Goal: Transaction & Acquisition: Book appointment/travel/reservation

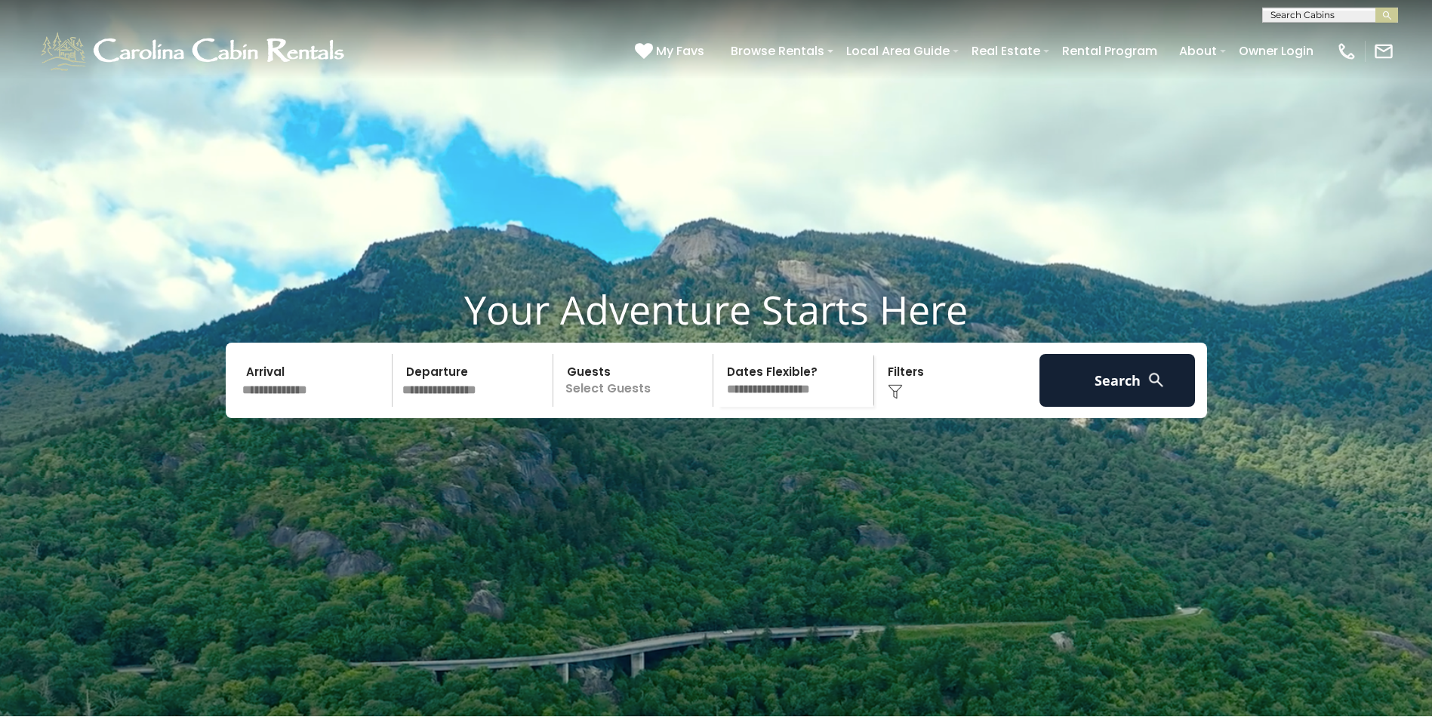
click at [272, 407] on input "text" at bounding box center [315, 380] width 156 height 53
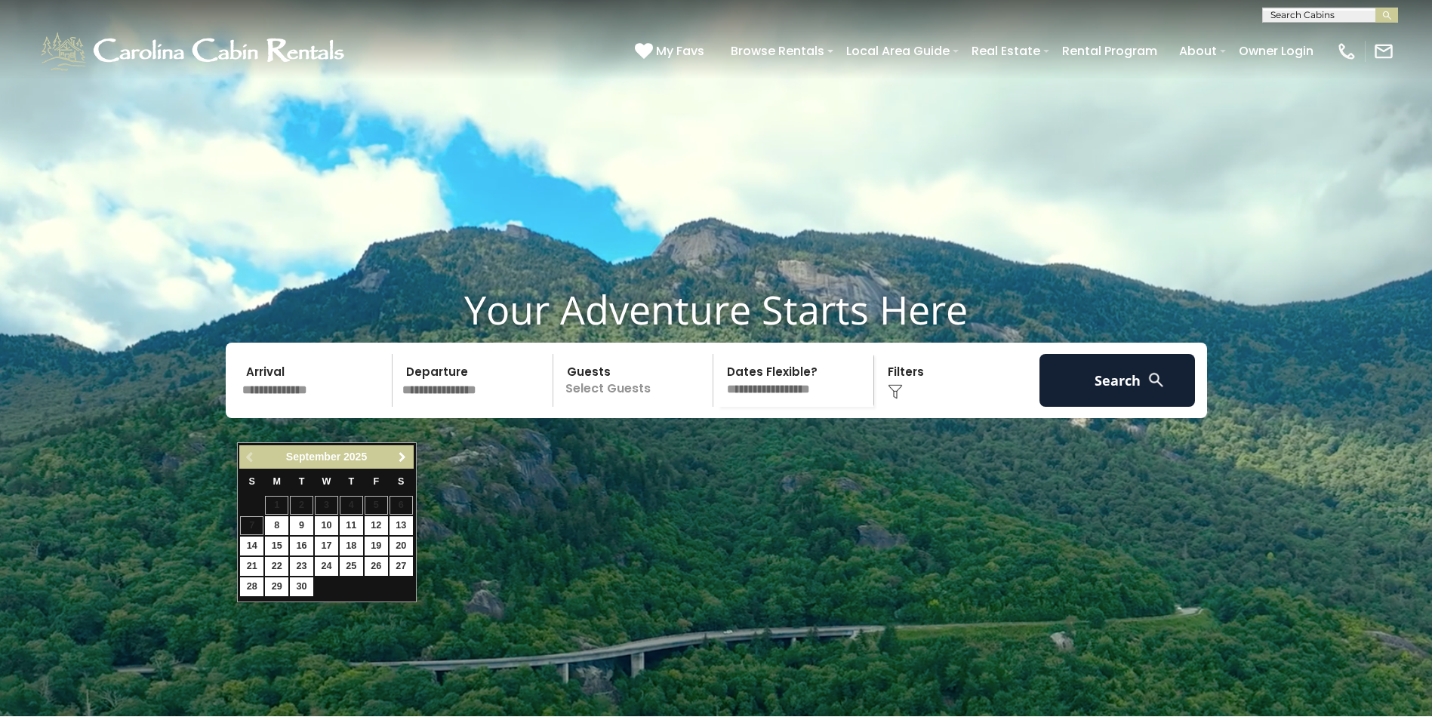
click at [399, 463] on span "Next" at bounding box center [402, 458] width 12 height 12
click at [375, 544] on link "14" at bounding box center [376, 546] width 23 height 19
type input "********"
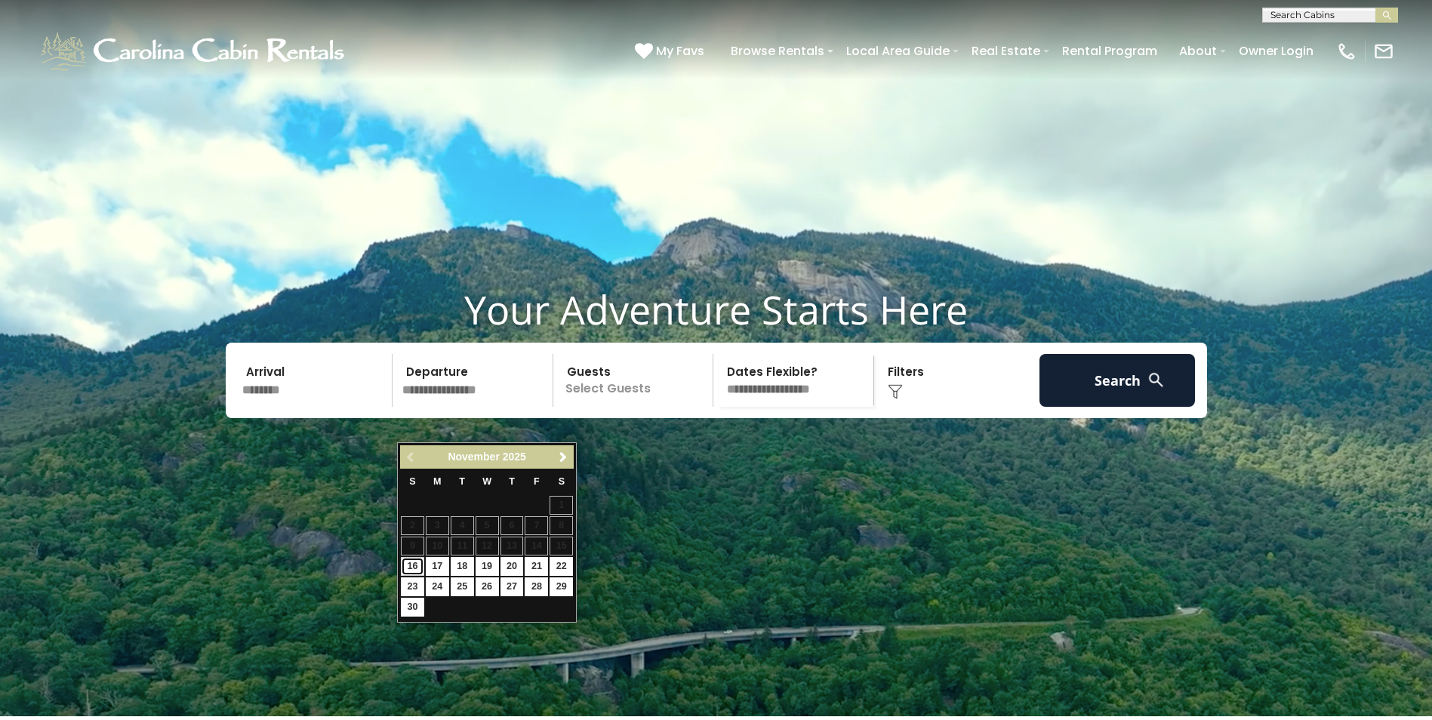
click at [418, 566] on link "16" at bounding box center [412, 566] width 23 height 19
type input "********"
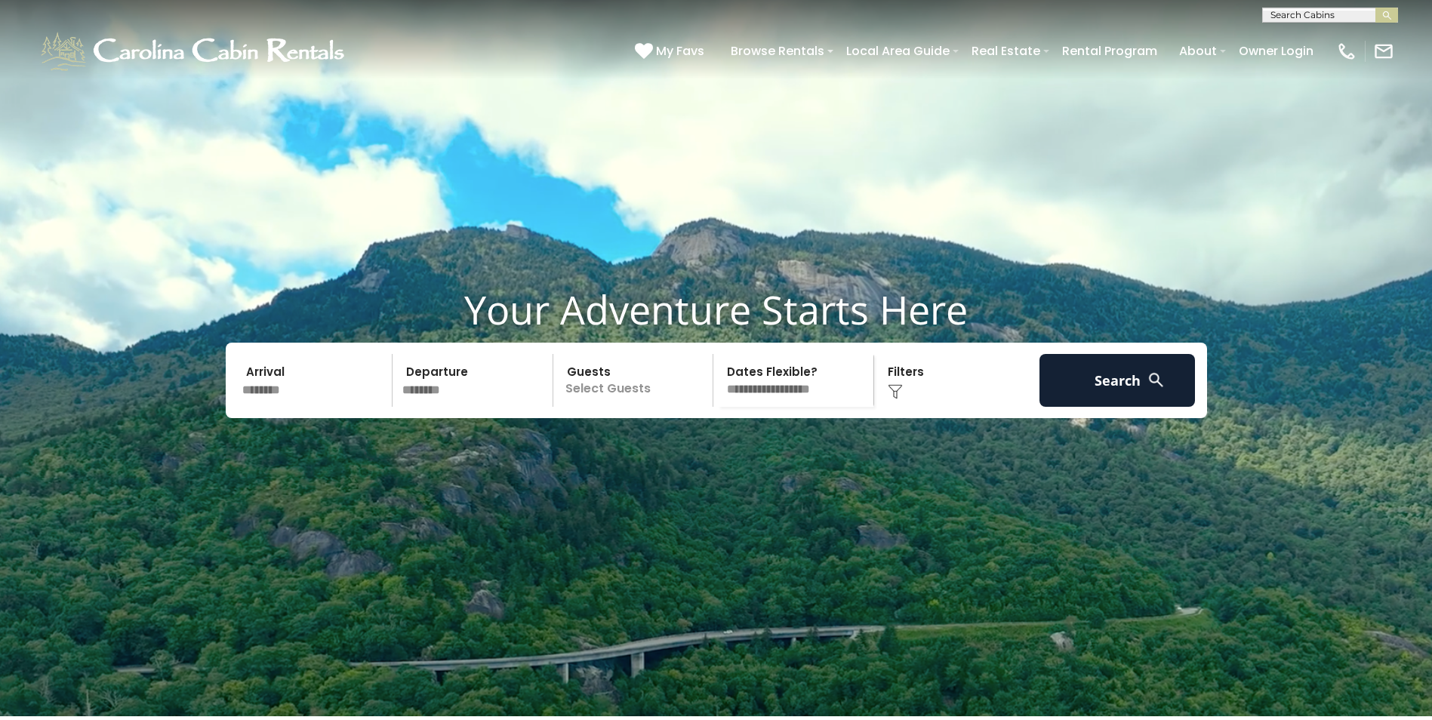
click at [588, 407] on p "Select Guests" at bounding box center [636, 380] width 156 height 53
click at [709, 449] on span "+" at bounding box center [708, 441] width 6 height 15
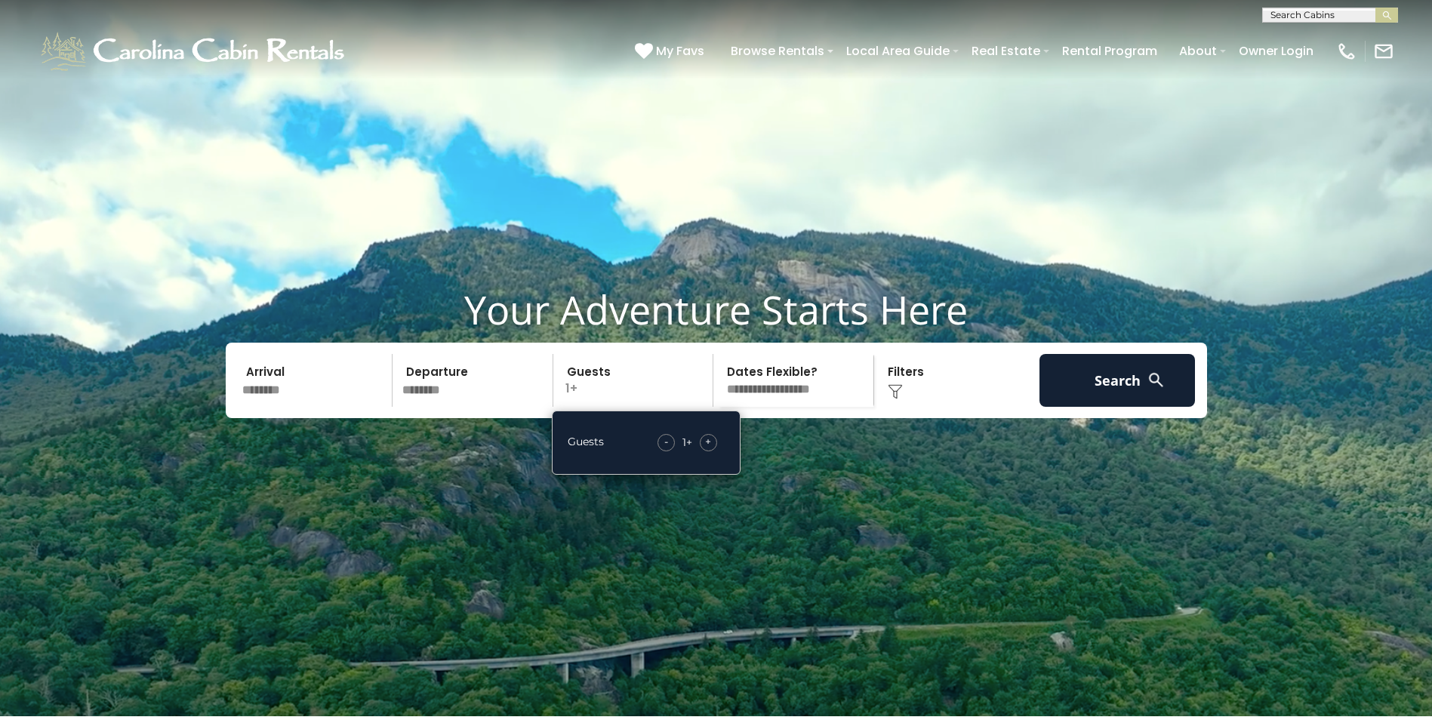
click at [709, 449] on span "+" at bounding box center [708, 441] width 6 height 15
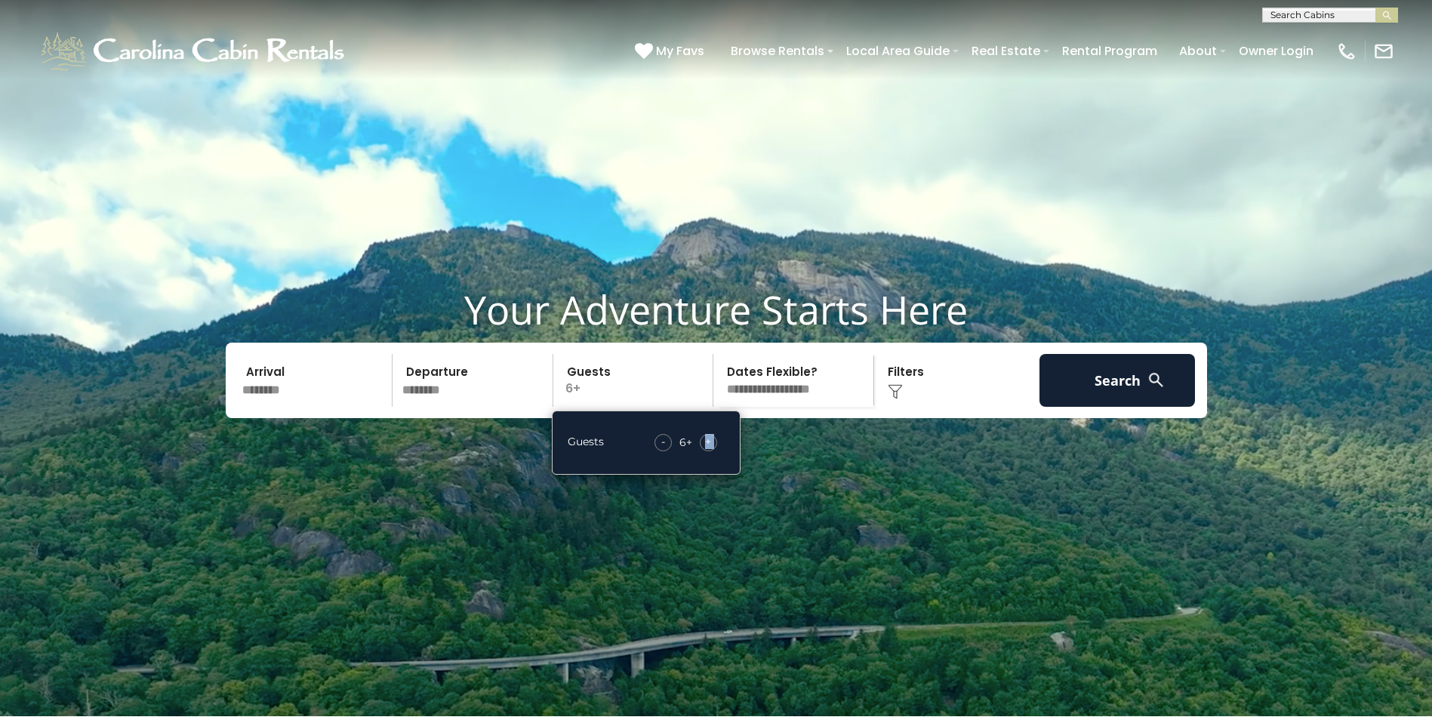
click at [709, 449] on span "+" at bounding box center [708, 441] width 6 height 15
click at [708, 449] on span "+" at bounding box center [708, 441] width 6 height 15
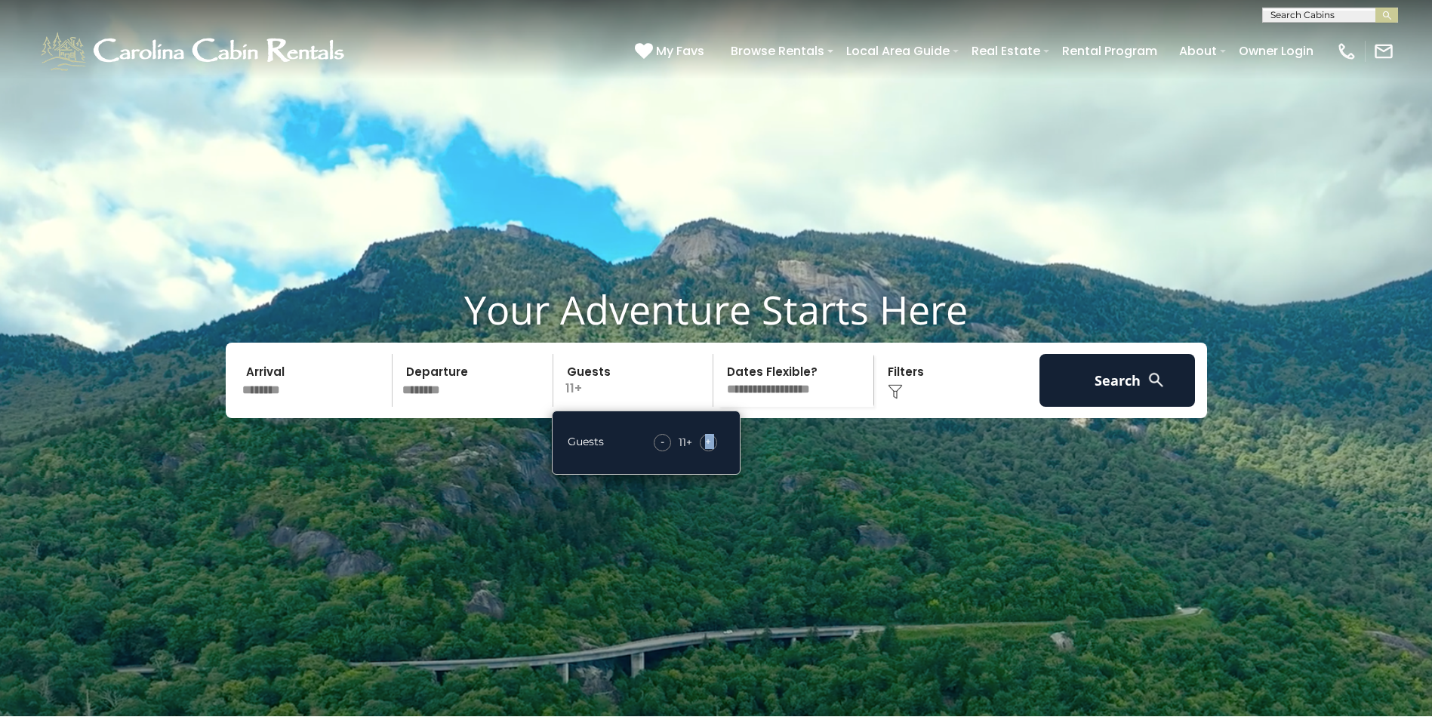
click at [708, 449] on span "+" at bounding box center [708, 441] width 6 height 15
drag, startPoint x: 708, startPoint y: 480, endPoint x: 660, endPoint y: 480, distance: 48.3
click at [660, 449] on span "-" at bounding box center [660, 441] width 4 height 15
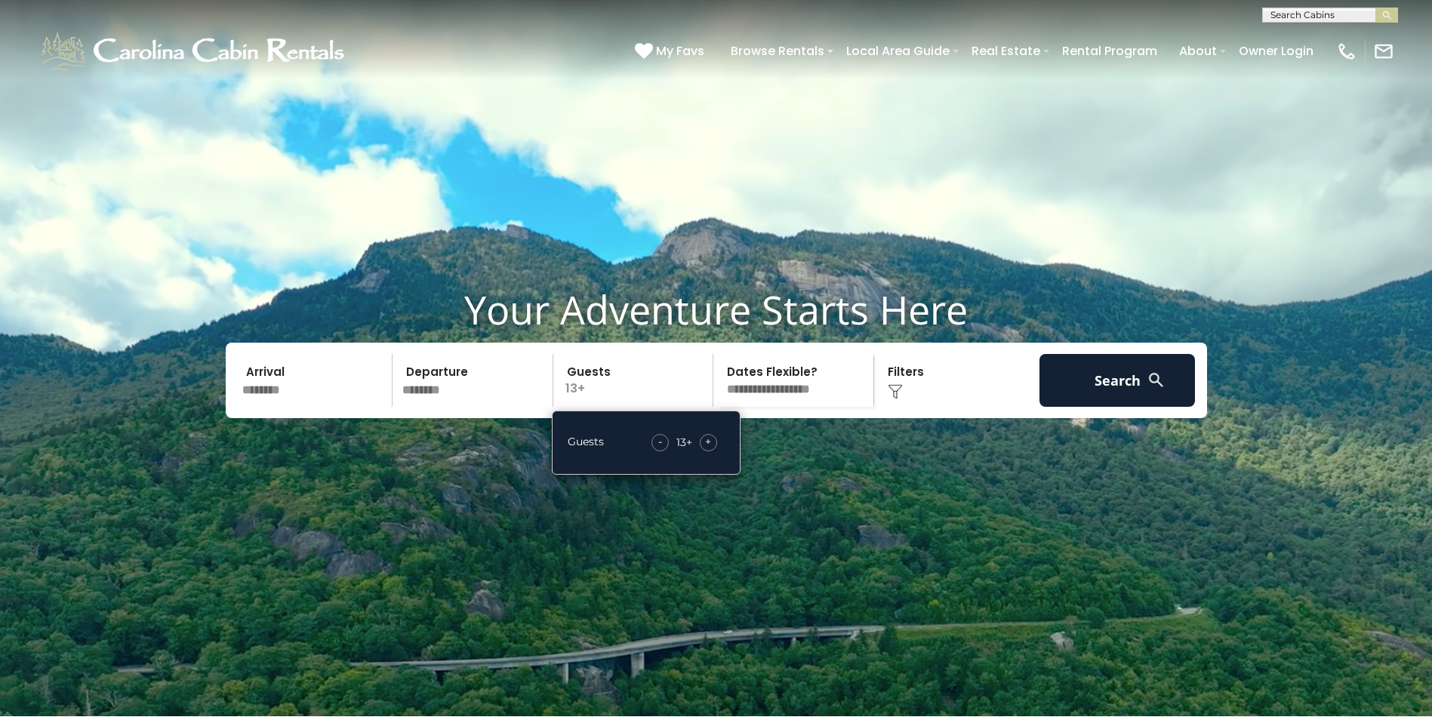
click at [662, 452] on div "-" at bounding box center [660, 442] width 17 height 17
click at [818, 404] on select "**********" at bounding box center [796, 380] width 156 height 53
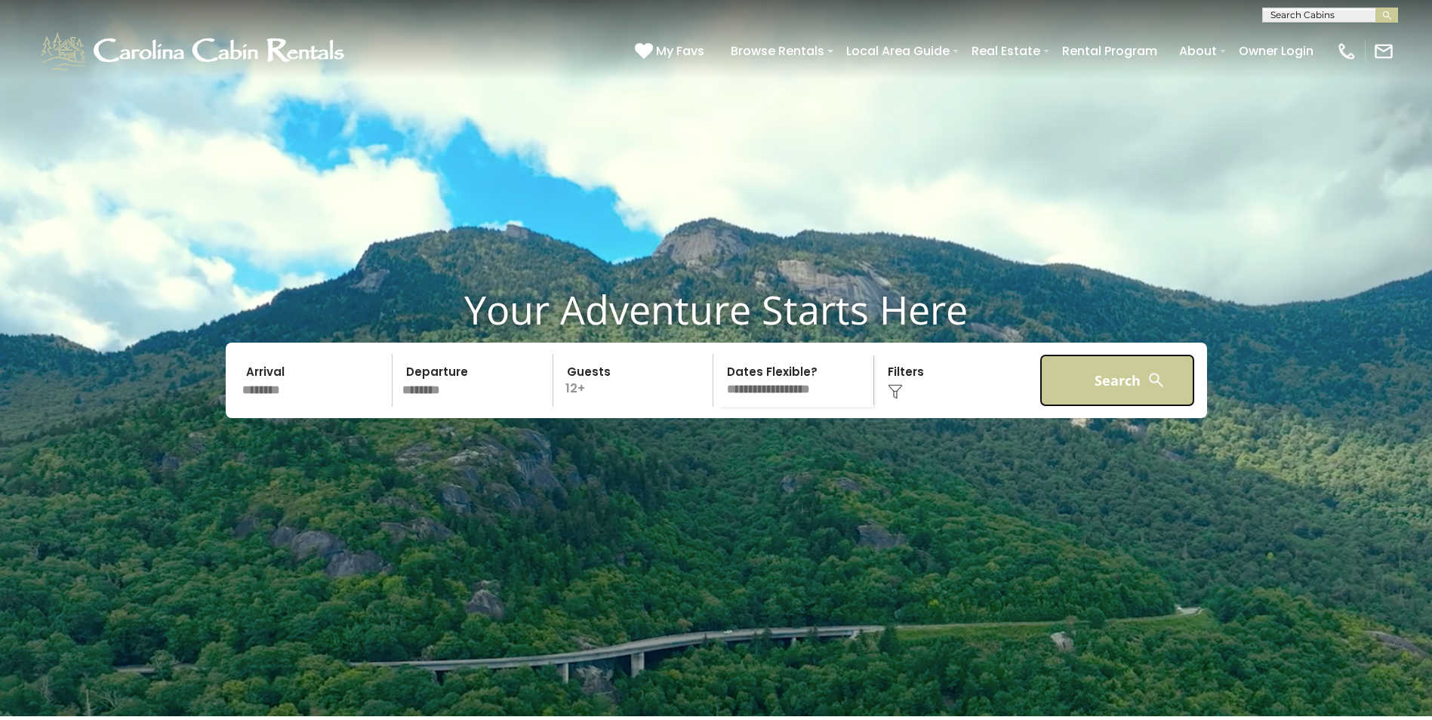
click at [1130, 407] on button "Search" at bounding box center [1118, 380] width 156 height 53
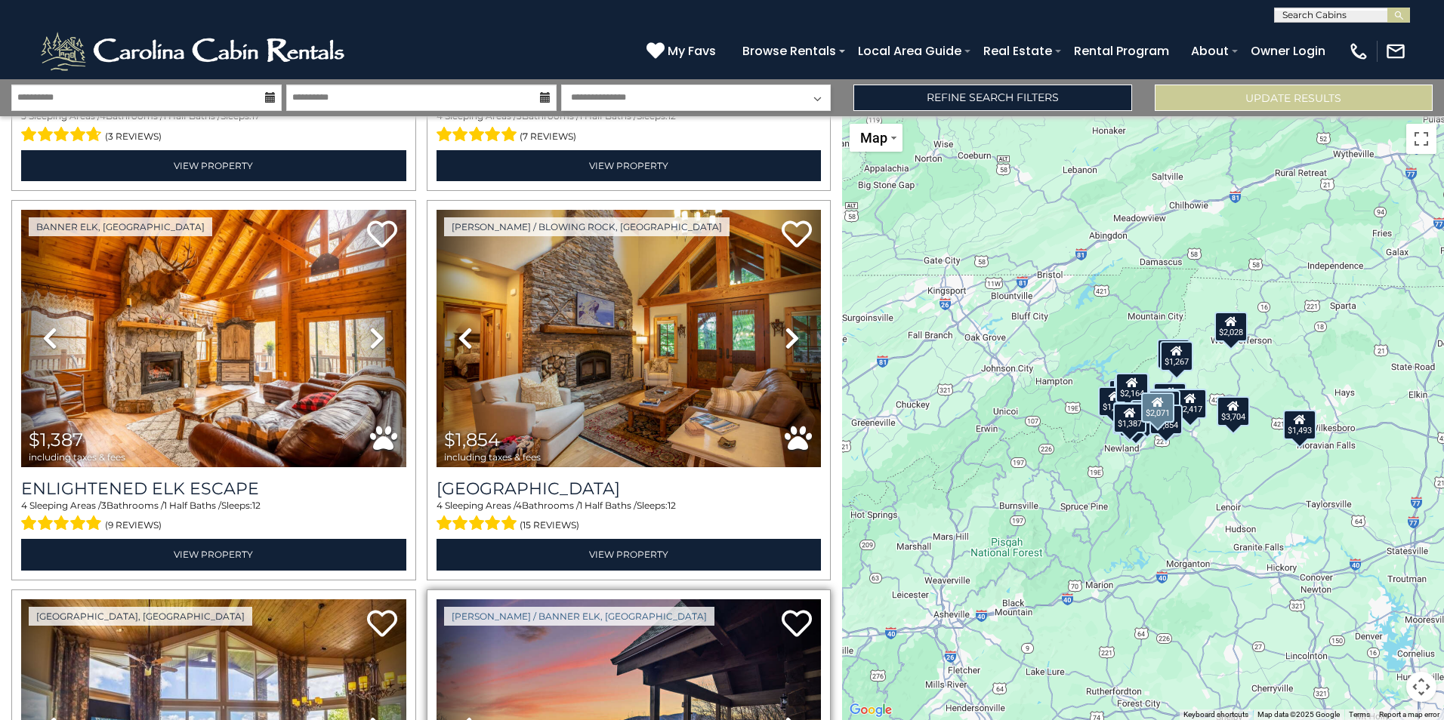
scroll to position [378, 0]
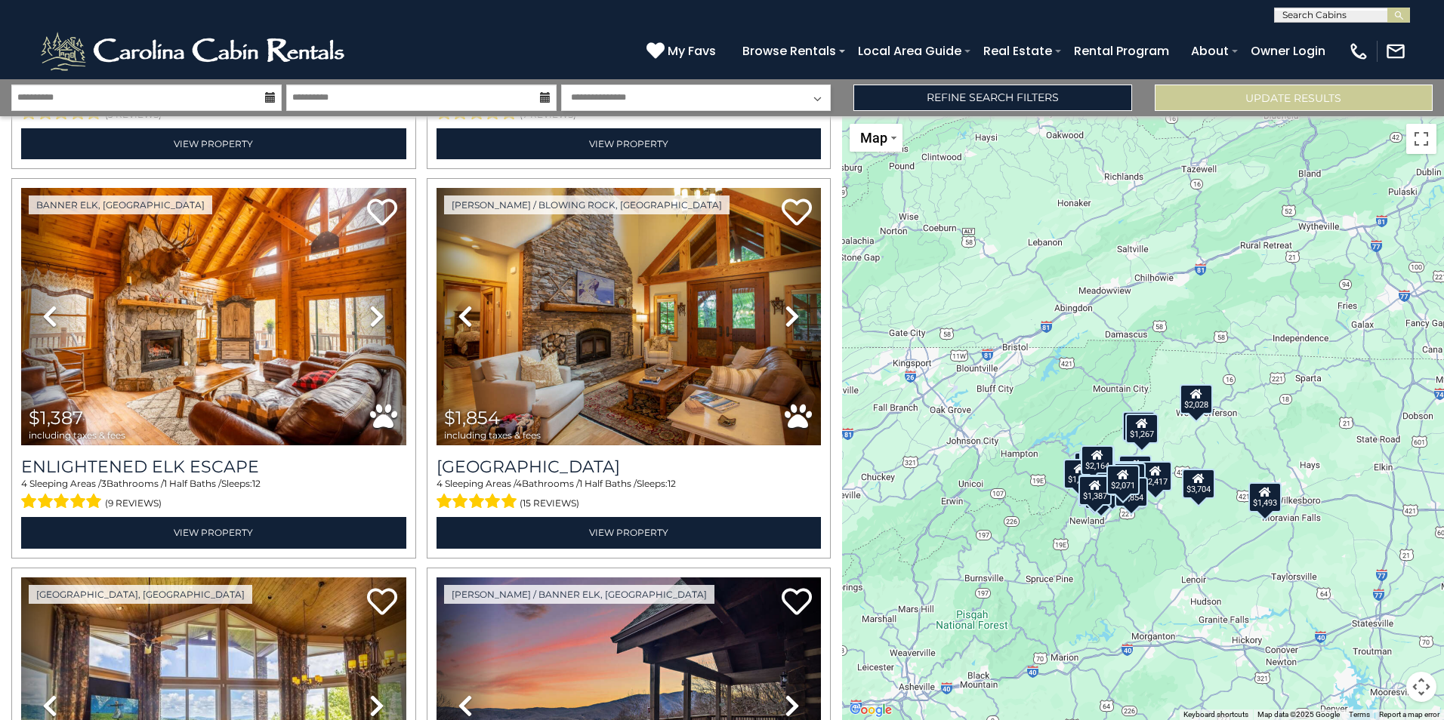
drag, startPoint x: 1175, startPoint y: 479, endPoint x: 1135, endPoint y: 510, distance: 51.1
click at [1135, 510] on div "$3,704 $1,805 $1,387 $1,854 $2,303 $2,071 $2,256 $1,869 $2,476 $4,193 $2,417 $1…" at bounding box center [1143, 418] width 602 height 604
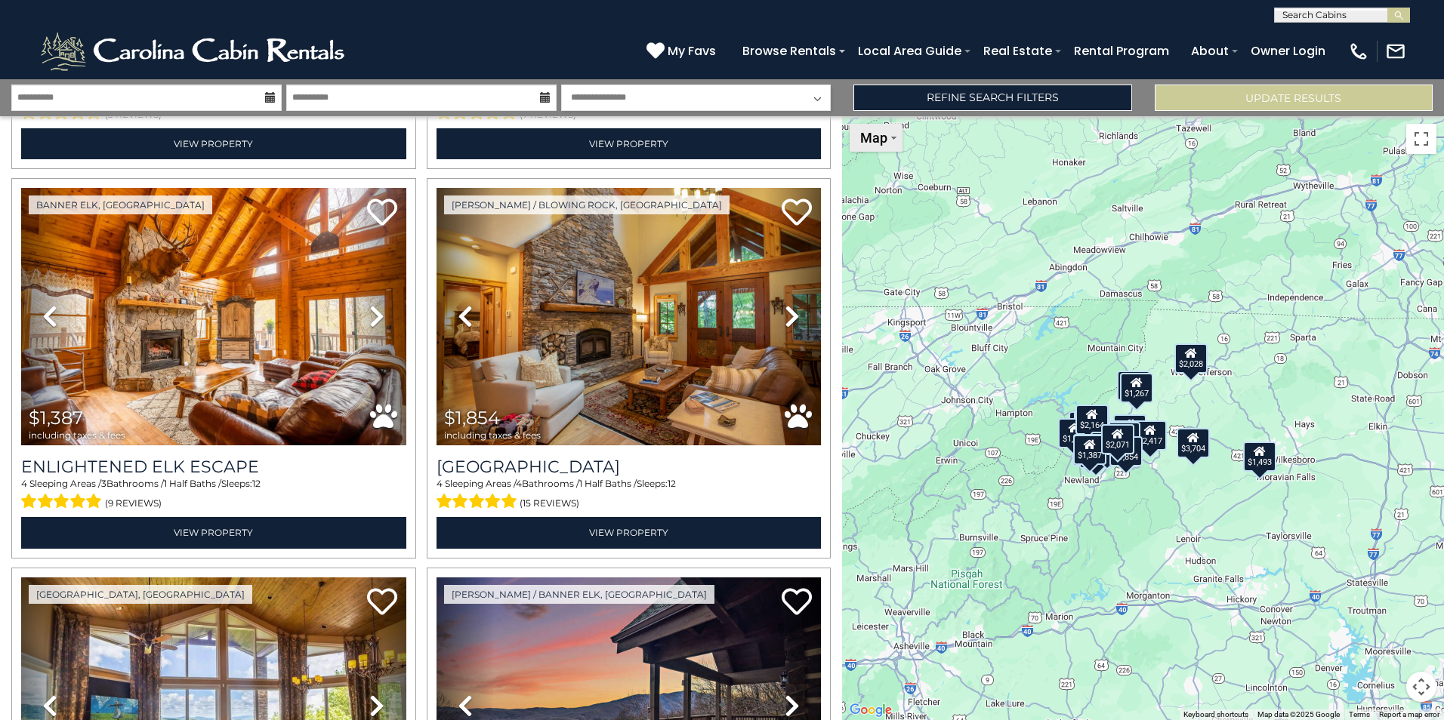
click at [888, 140] on button "Map" at bounding box center [876, 138] width 53 height 28
click at [889, 168] on li "Satellite" at bounding box center [895, 164] width 88 height 23
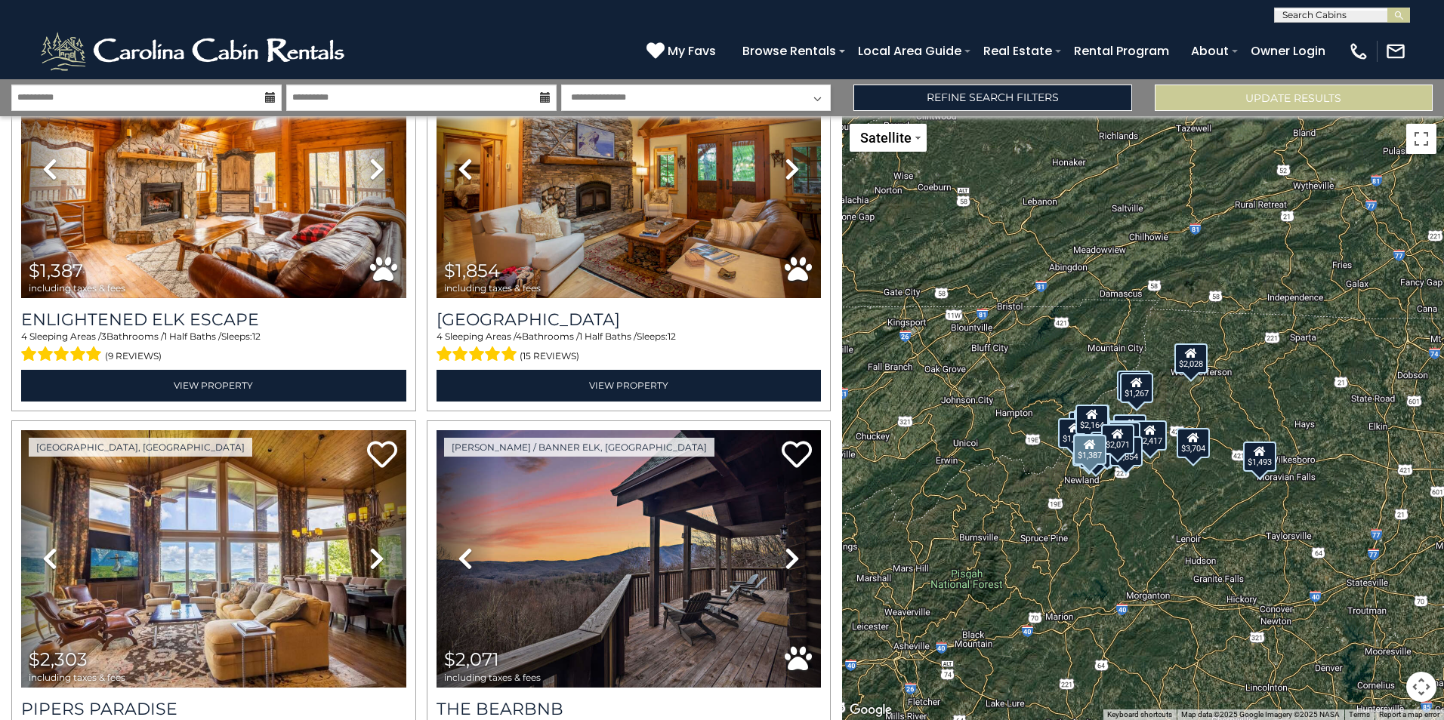
scroll to position [604, 0]
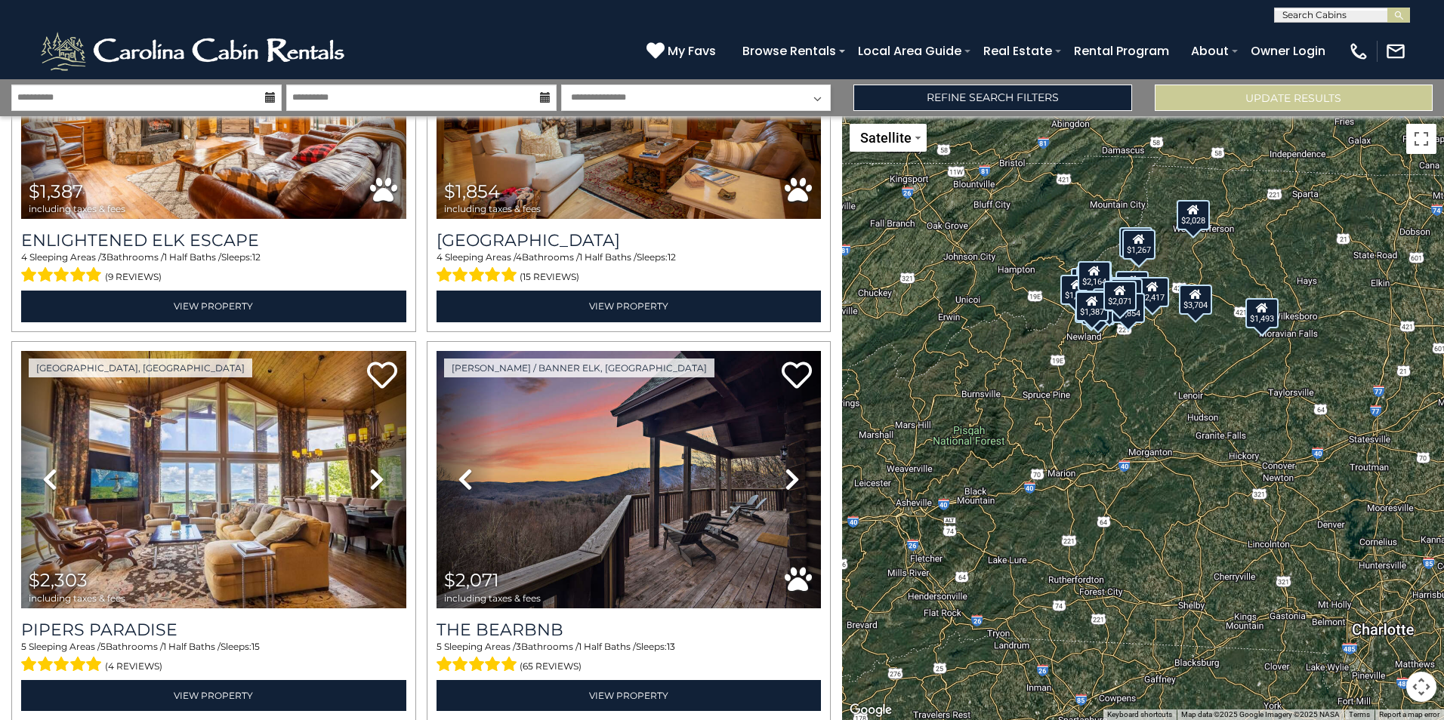
drag, startPoint x: 1055, startPoint y: 515, endPoint x: 1053, endPoint y: 375, distance: 139.7
click at [1056, 371] on div "$3,704 $1,805 $1,387 $1,854 $2,303 $2,071 $2,256 $1,869 $2,476 $4,193 $2,417 $1…" at bounding box center [1143, 418] width 602 height 604
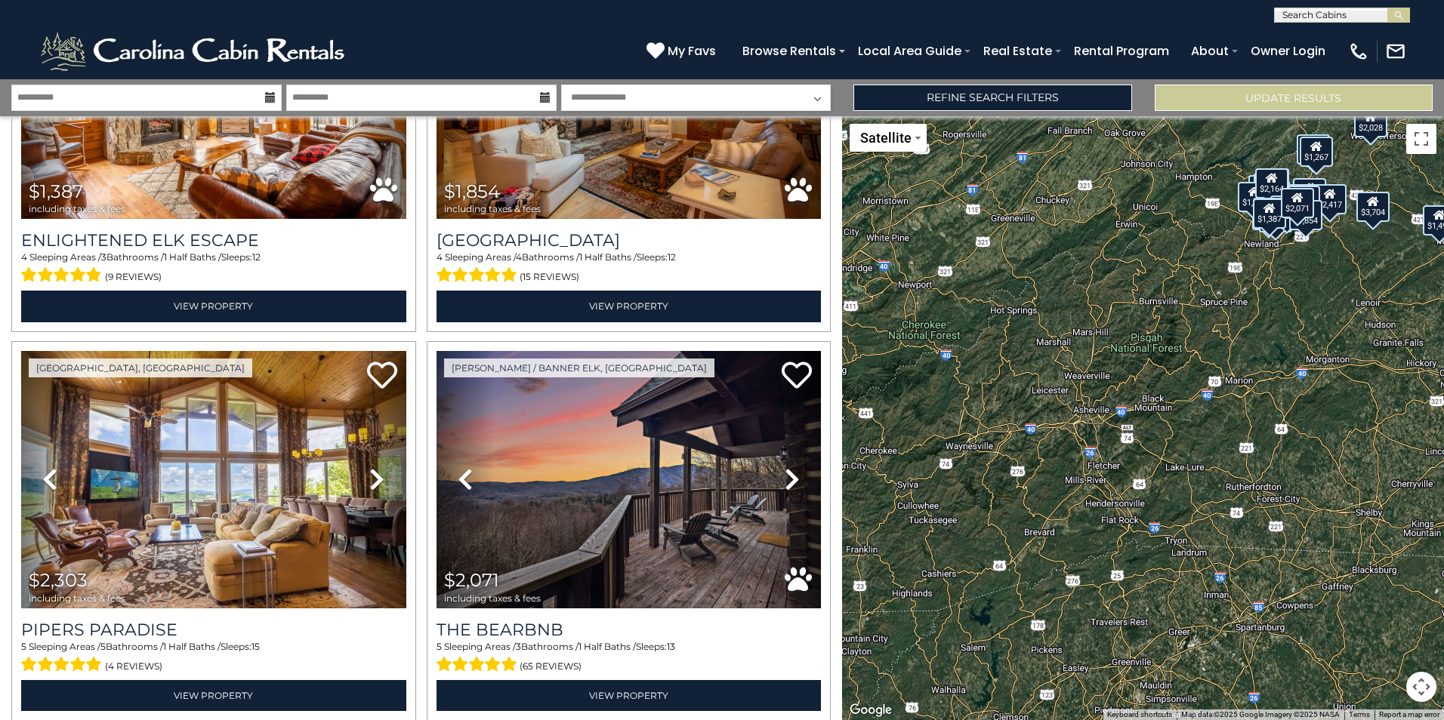
drag, startPoint x: 959, startPoint y: 549, endPoint x: 1137, endPoint y: 455, distance: 201.7
click at [1137, 455] on div "$3,704 $1,805 $1,387 $1,854 $2,303 $2,071 $2,256 $1,869 $2,476 $4,193 $2,417 $1…" at bounding box center [1143, 418] width 602 height 604
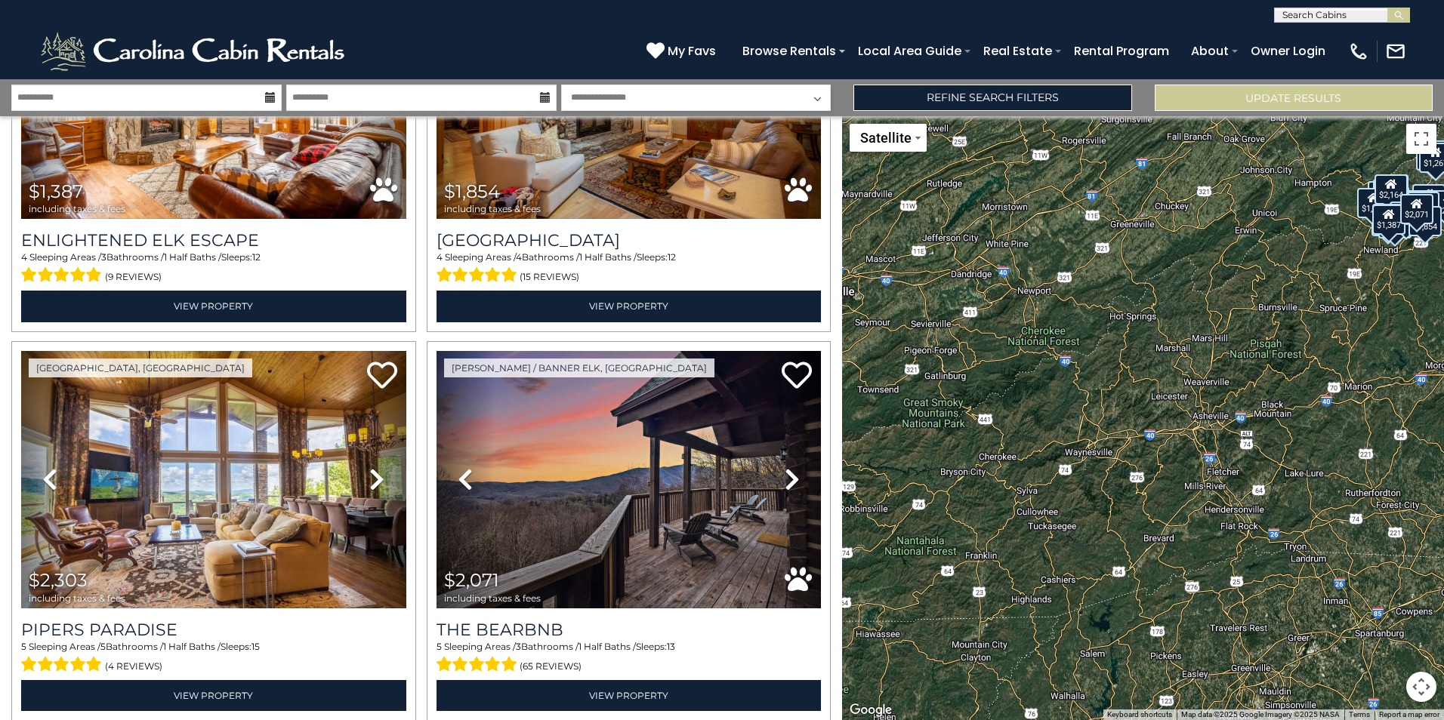
drag, startPoint x: 945, startPoint y: 483, endPoint x: 1065, endPoint y: 488, distance: 120.9
click at [1065, 488] on div "$3,704 $1,805 $1,387 $1,854 $2,303 $2,071 $2,256 $1,869 $2,476 $4,193 $2,417 $1…" at bounding box center [1143, 418] width 602 height 604
